Goal: Task Accomplishment & Management: Use online tool/utility

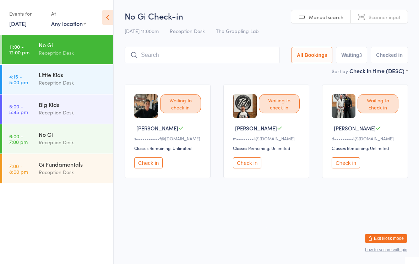
click at [149, 164] on button "Check in" at bounding box center [148, 162] width 28 height 11
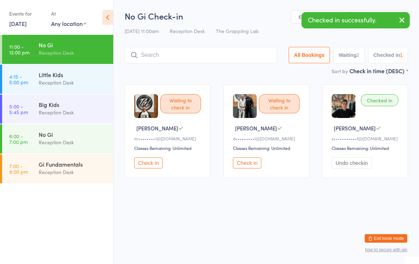
click at [248, 165] on button "Check in" at bounding box center [247, 162] width 28 height 11
click at [152, 156] on div "Waiting to check in [PERSON_NAME] M m••••••••1@[DOMAIN_NAME] Classes Remaining:…" at bounding box center [168, 130] width 86 height 93
click at [146, 168] on button "Check in" at bounding box center [148, 162] width 28 height 11
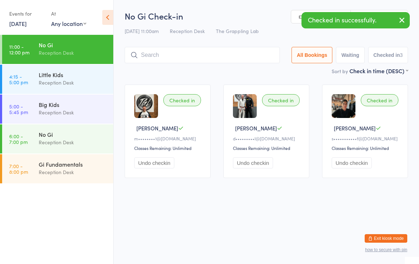
click at [164, 53] on input "search" at bounding box center [202, 55] width 155 height 16
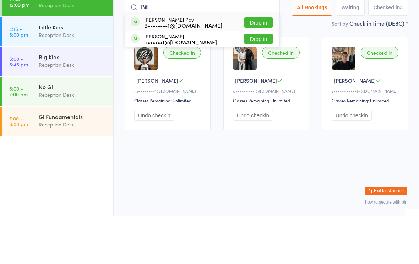
type input "Bill"
click at [256, 65] on button "Drop in" at bounding box center [258, 70] width 28 height 10
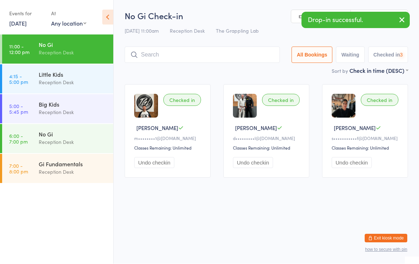
scroll to position [0, 0]
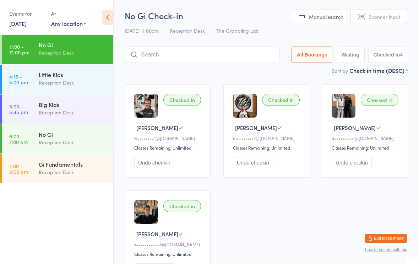
click at [163, 50] on input "search" at bounding box center [202, 54] width 155 height 16
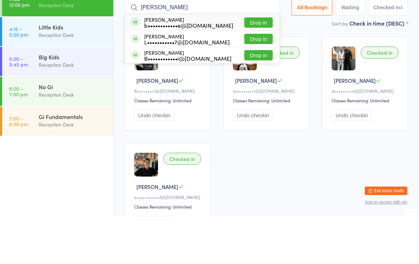
type input "[PERSON_NAME]"
click at [157, 64] on div "[PERSON_NAME] b••••••••••••e@[DOMAIN_NAME]" at bounding box center [188, 69] width 89 height 11
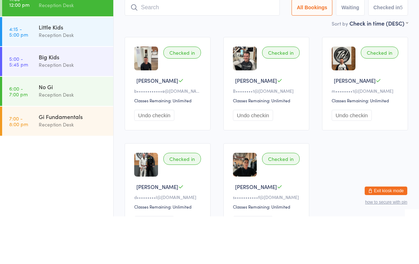
scroll to position [47, 0]
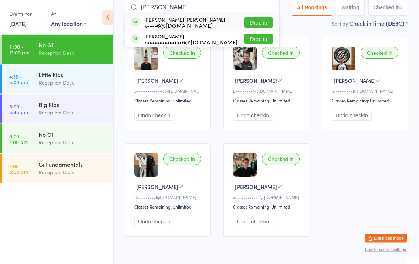
type input "[PERSON_NAME]"
click at [252, 39] on button "Drop in" at bounding box center [258, 39] width 28 height 10
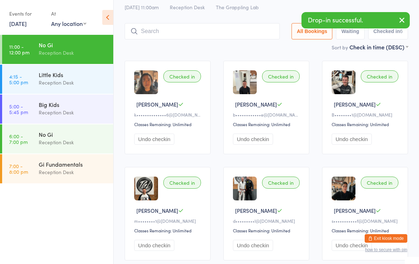
scroll to position [0, 0]
